Goal: Information Seeking & Learning: Learn about a topic

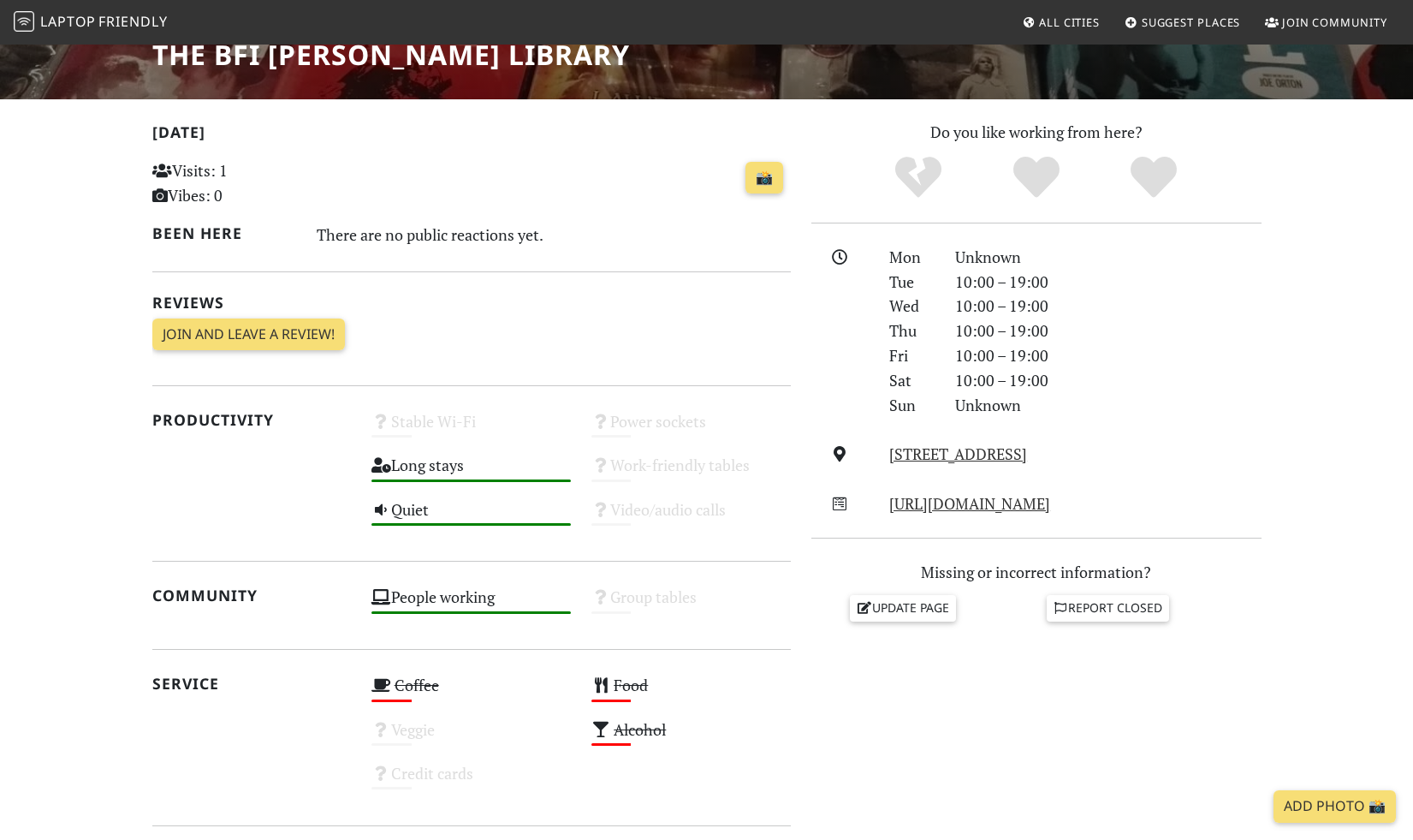
scroll to position [251, 0]
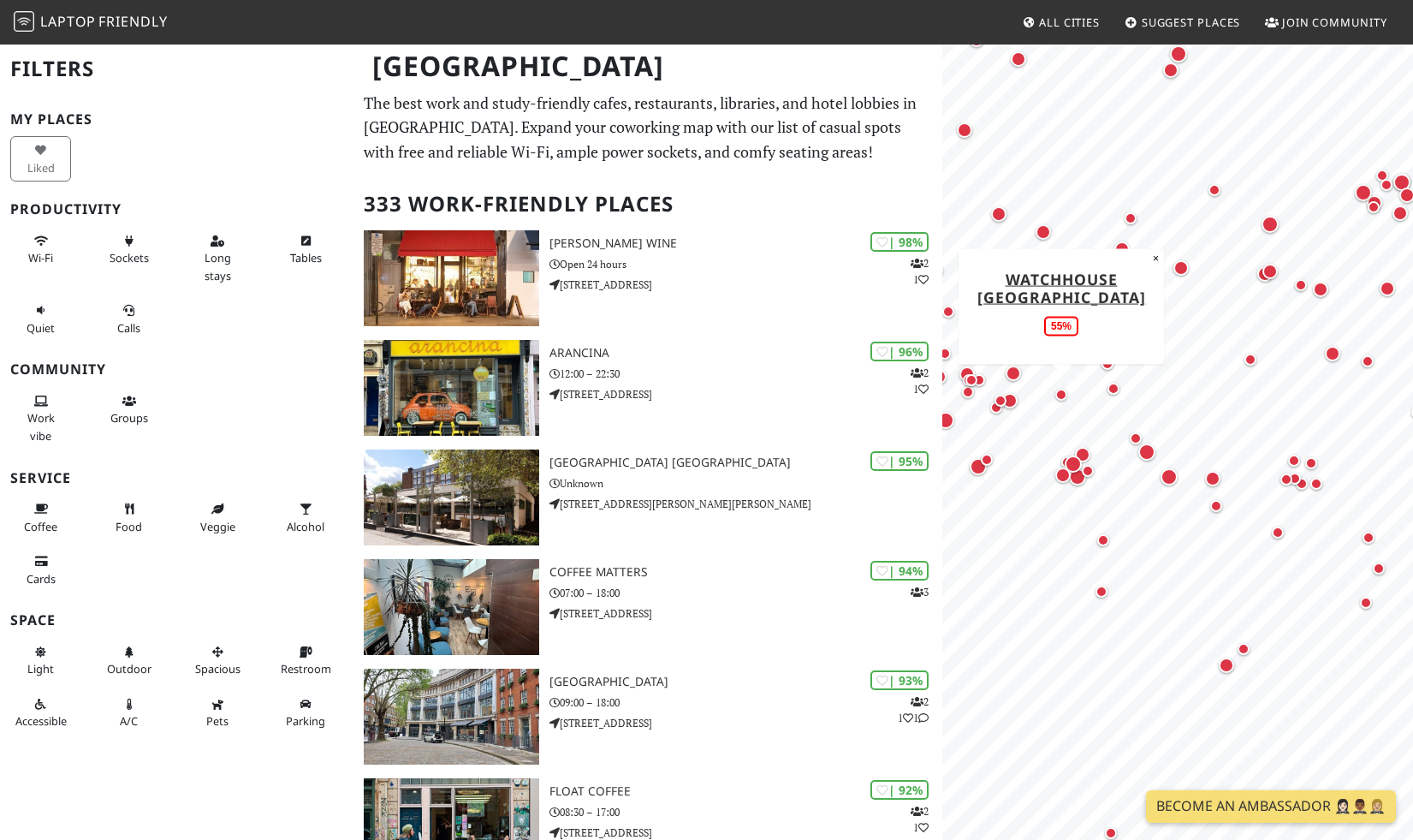
click at [1058, 398] on div "Map marker" at bounding box center [1061, 395] width 12 height 12
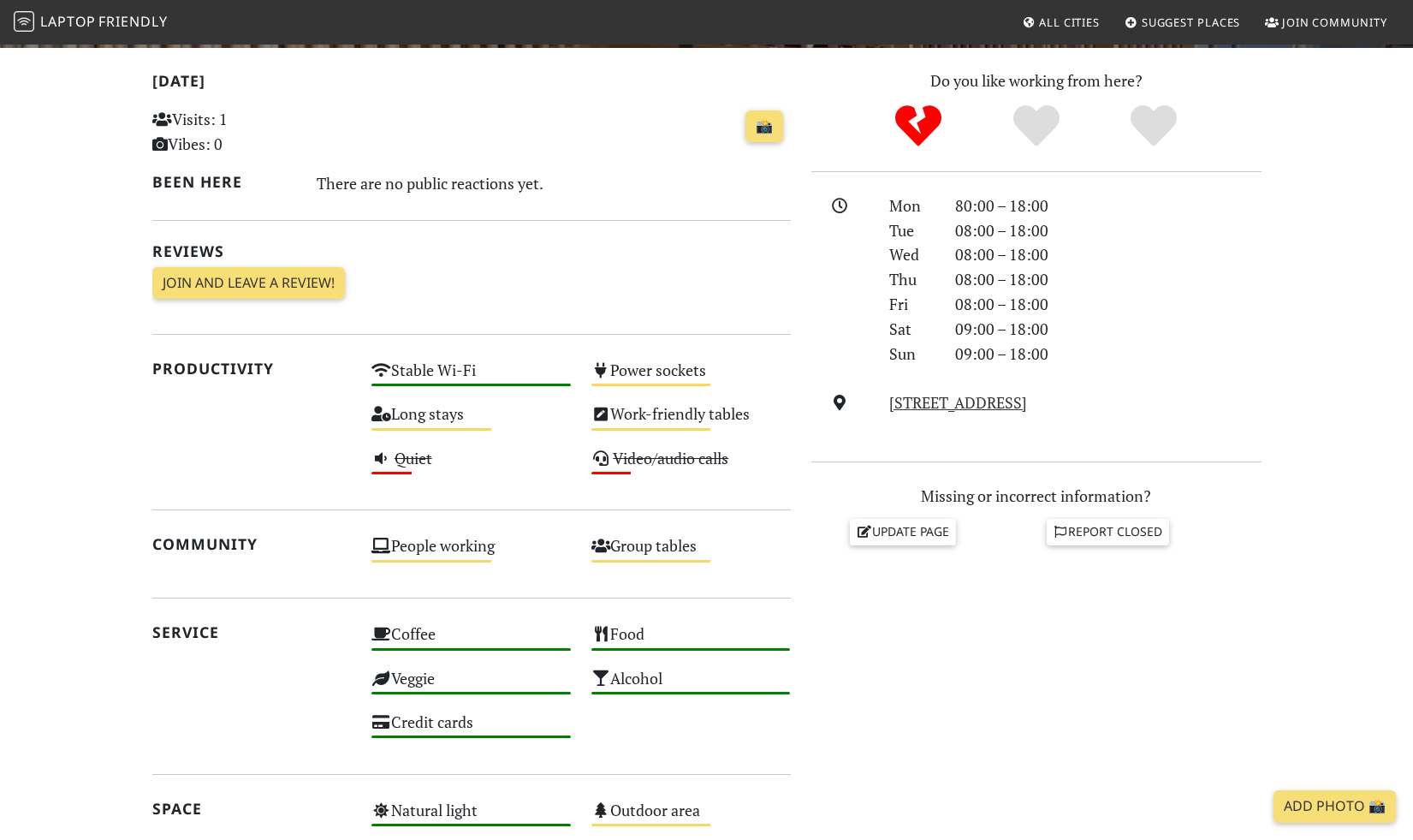
scroll to position [347, 0]
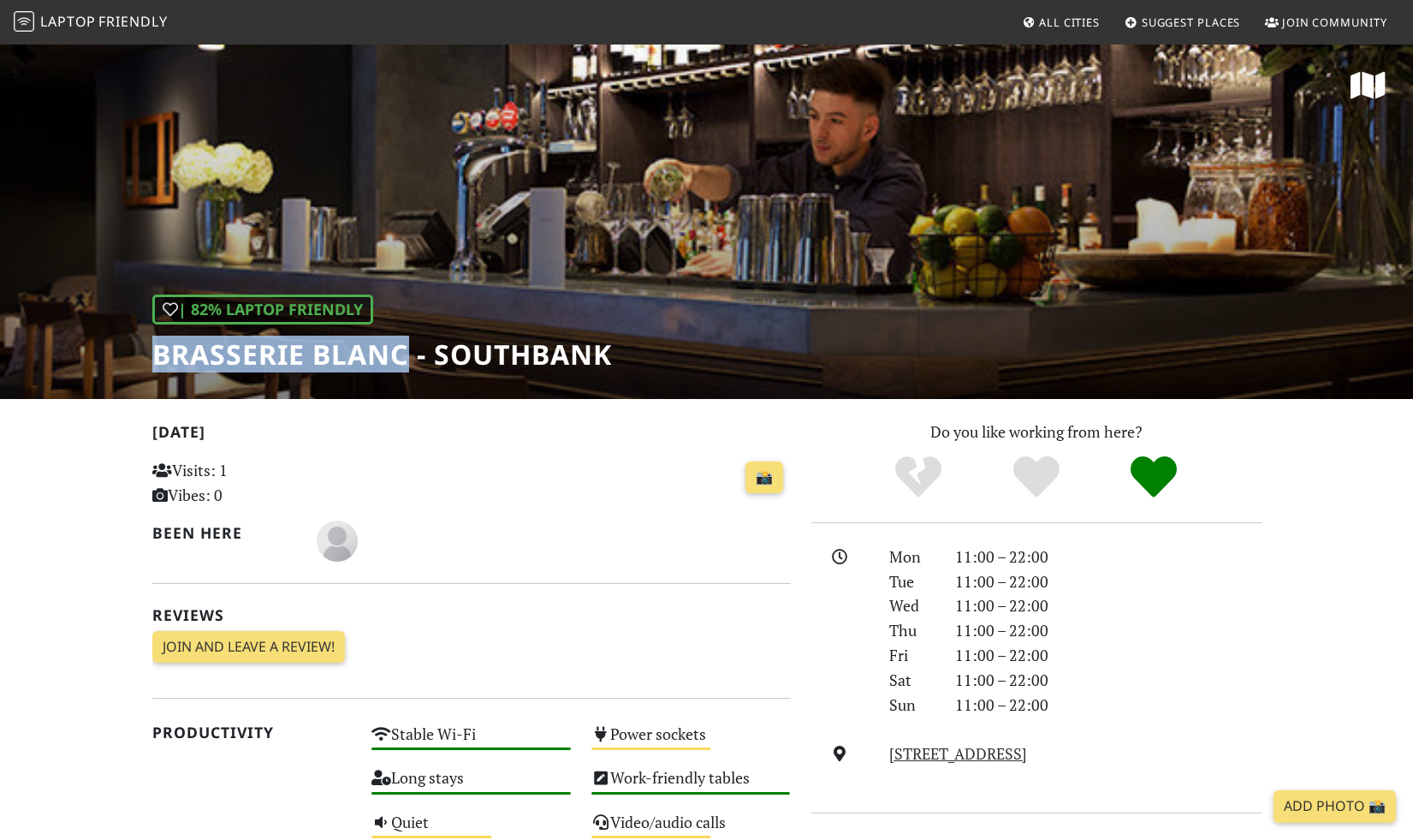
drag, startPoint x: 409, startPoint y: 351, endPoint x: 147, endPoint y: 356, distance: 262.0
click at [147, 356] on div "| 82% Laptop Friendly Brasserie Blanc - Southbank" at bounding box center [706, 220] width 1413 height 356
copy h1 "Brasserie Blanc"
